Goal: Find specific page/section: Find specific page/section

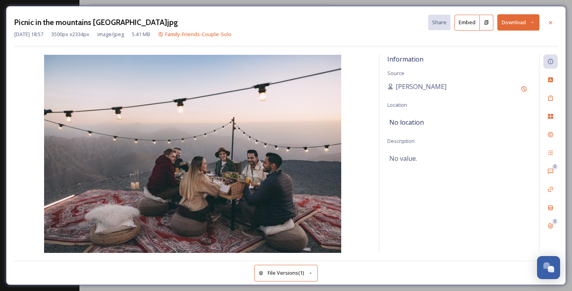
click at [199, 3] on div "Picnic in the mountains [GEOGRAPHIC_DATA]jpg Share Embed Download [DATE] 18:57 …" at bounding box center [286, 145] width 572 height 291
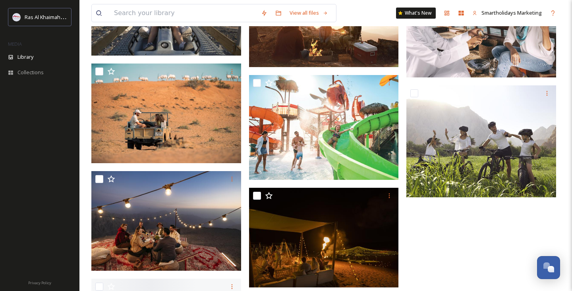
scroll to position [2217, 0]
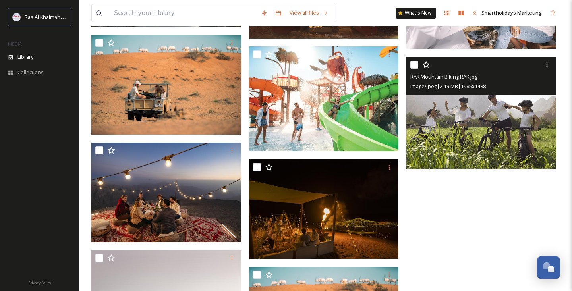
click at [454, 112] on img at bounding box center [481, 113] width 150 height 112
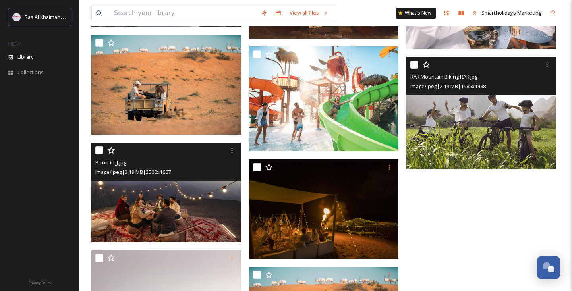
click at [170, 206] on img at bounding box center [166, 193] width 150 height 100
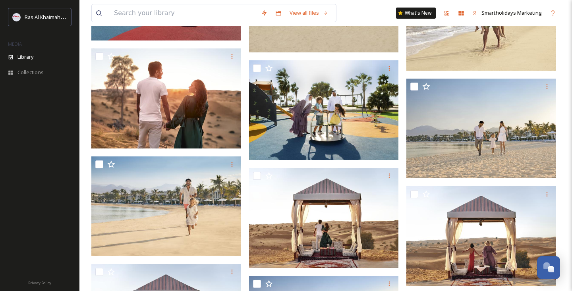
scroll to position [1436, 0]
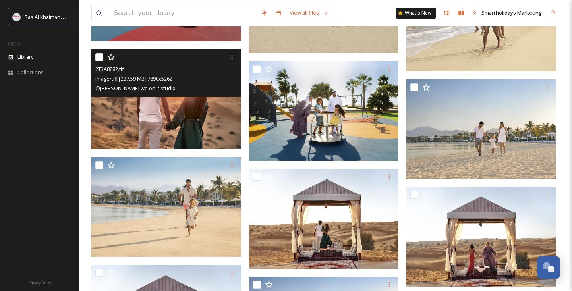
click at [177, 108] on img at bounding box center [166, 99] width 150 height 100
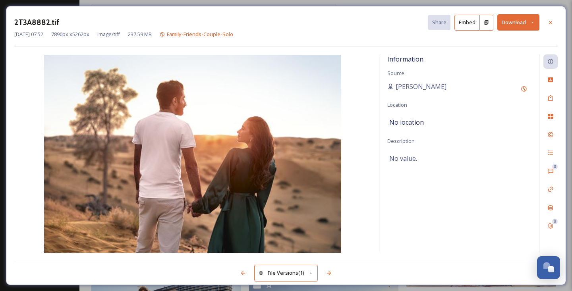
click at [326, 2] on div "2T3A8882.tif Share Embed Download [DATE] 07:52 7890 px x 5262 px image/tiff 237…" at bounding box center [286, 145] width 572 height 291
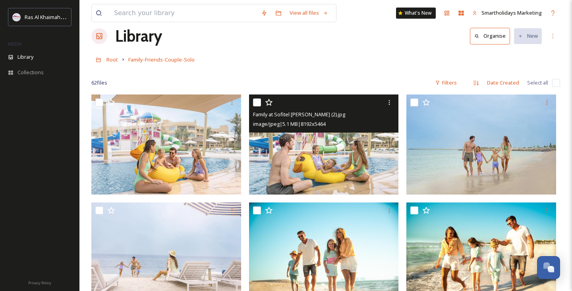
scroll to position [17, 0]
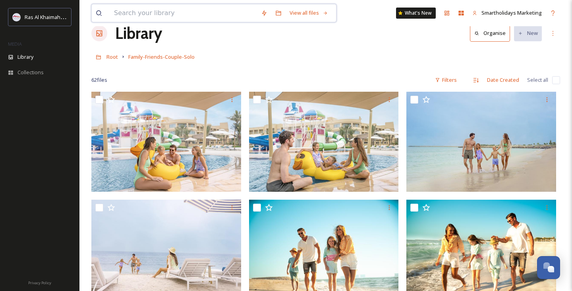
click at [154, 15] on input at bounding box center [183, 12] width 147 height 17
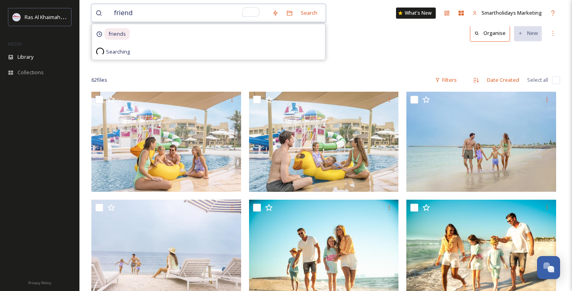
type input "friends"
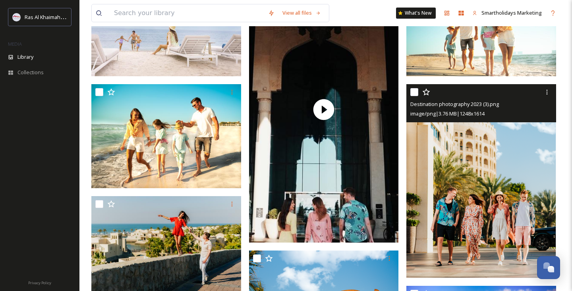
scroll to position [311, 0]
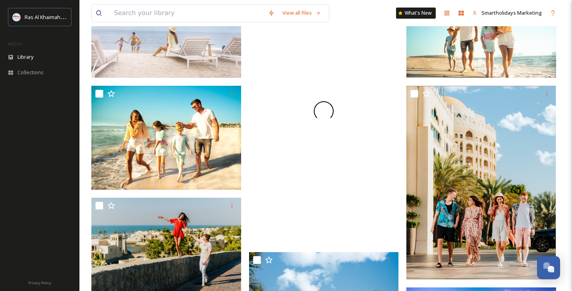
click at [327, 127] on div at bounding box center [324, 111] width 150 height 266
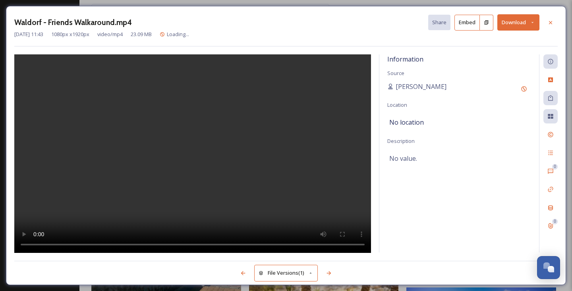
click at [183, 128] on video at bounding box center [192, 153] width 357 height 199
click at [226, 243] on video at bounding box center [192, 153] width 357 height 199
click at [272, 2] on div "Waldorf - Friends Walkaround.mp4 Share Embed Download [DATE] 11:43 1080 px x 19…" at bounding box center [286, 145] width 572 height 291
click at [550, 23] on icon at bounding box center [550, 22] width 6 height 6
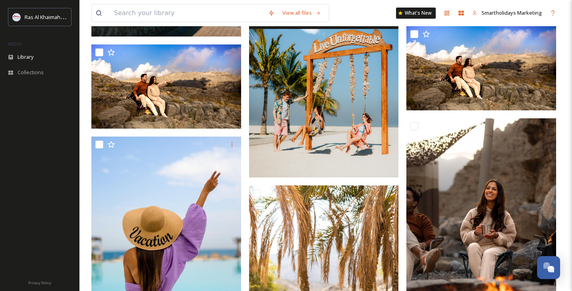
scroll to position [575, 0]
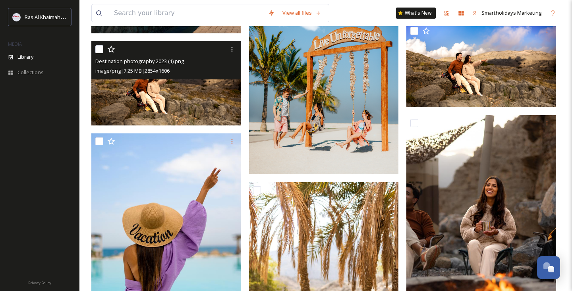
click at [191, 92] on img at bounding box center [166, 83] width 150 height 84
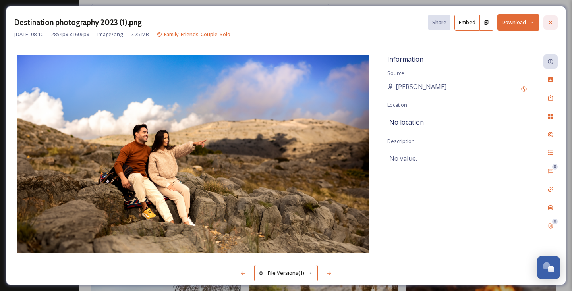
click at [549, 21] on icon at bounding box center [550, 22] width 3 height 3
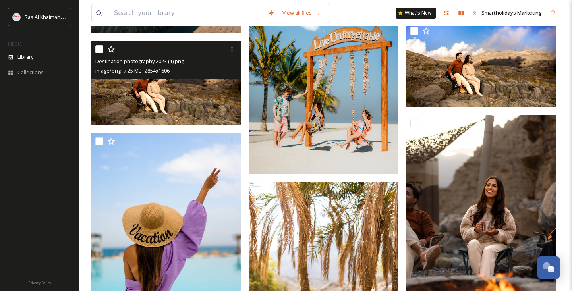
click at [309, 150] on img at bounding box center [324, 81] width 150 height 187
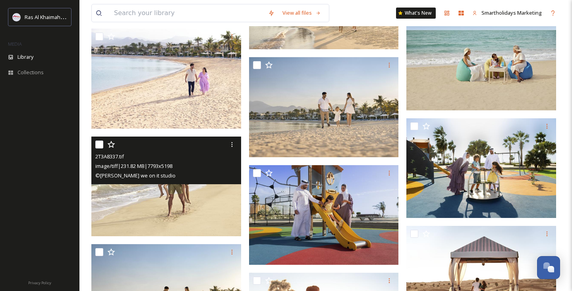
scroll to position [1452, 0]
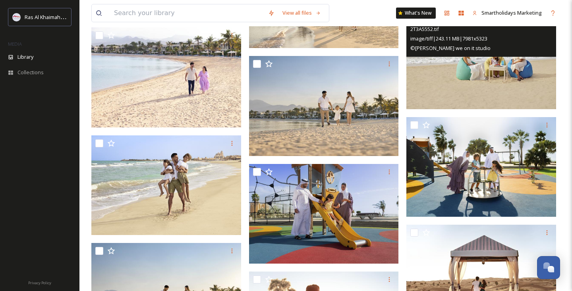
click at [486, 81] on img at bounding box center [481, 59] width 150 height 100
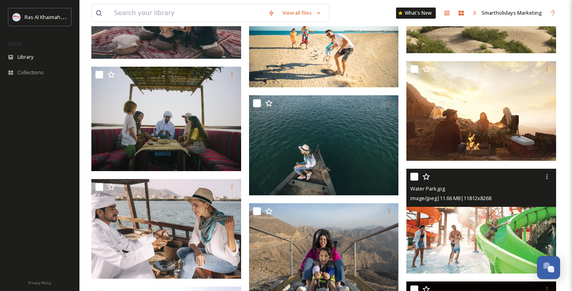
scroll to position [2176, 0]
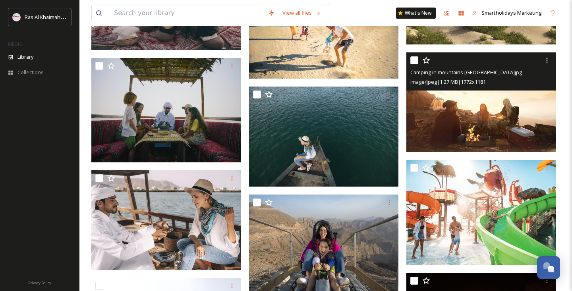
click at [441, 118] on img at bounding box center [481, 102] width 150 height 100
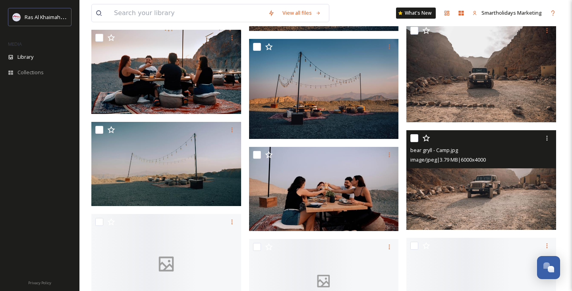
scroll to position [4785, 0]
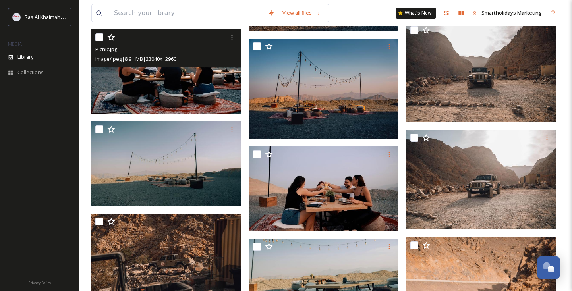
click at [166, 93] on img at bounding box center [166, 71] width 150 height 84
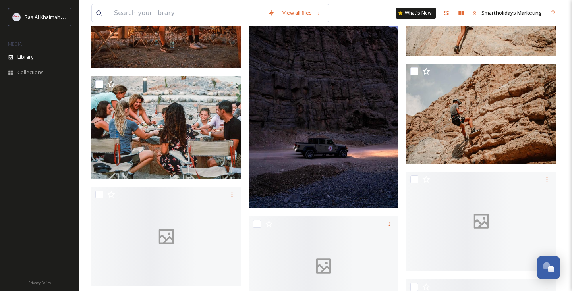
scroll to position [7546, 0]
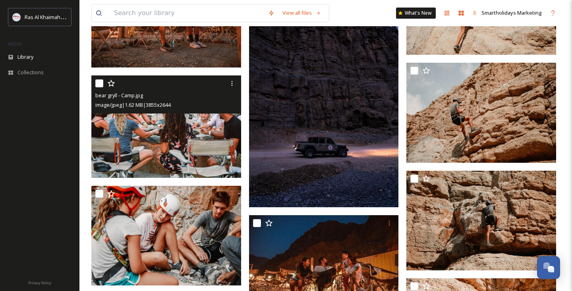
click at [170, 139] on img at bounding box center [166, 126] width 150 height 103
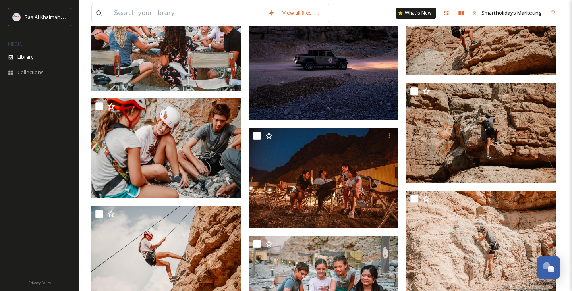
scroll to position [7635, 0]
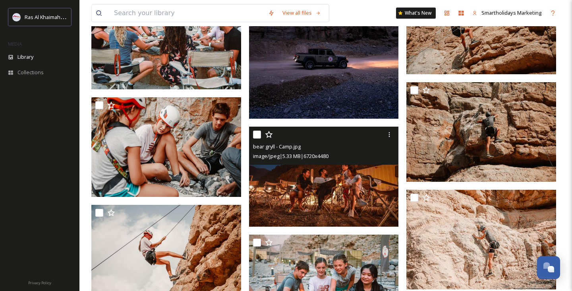
click at [321, 177] on img at bounding box center [324, 177] width 150 height 100
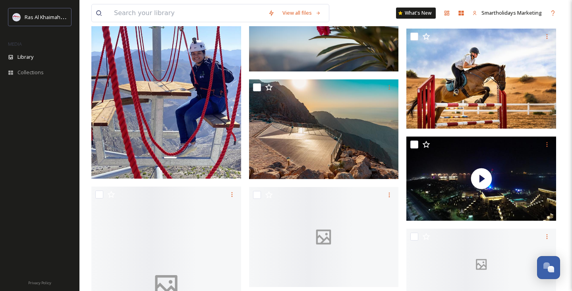
scroll to position [10047, 0]
